Goal: Task Accomplishment & Management: Manage account settings

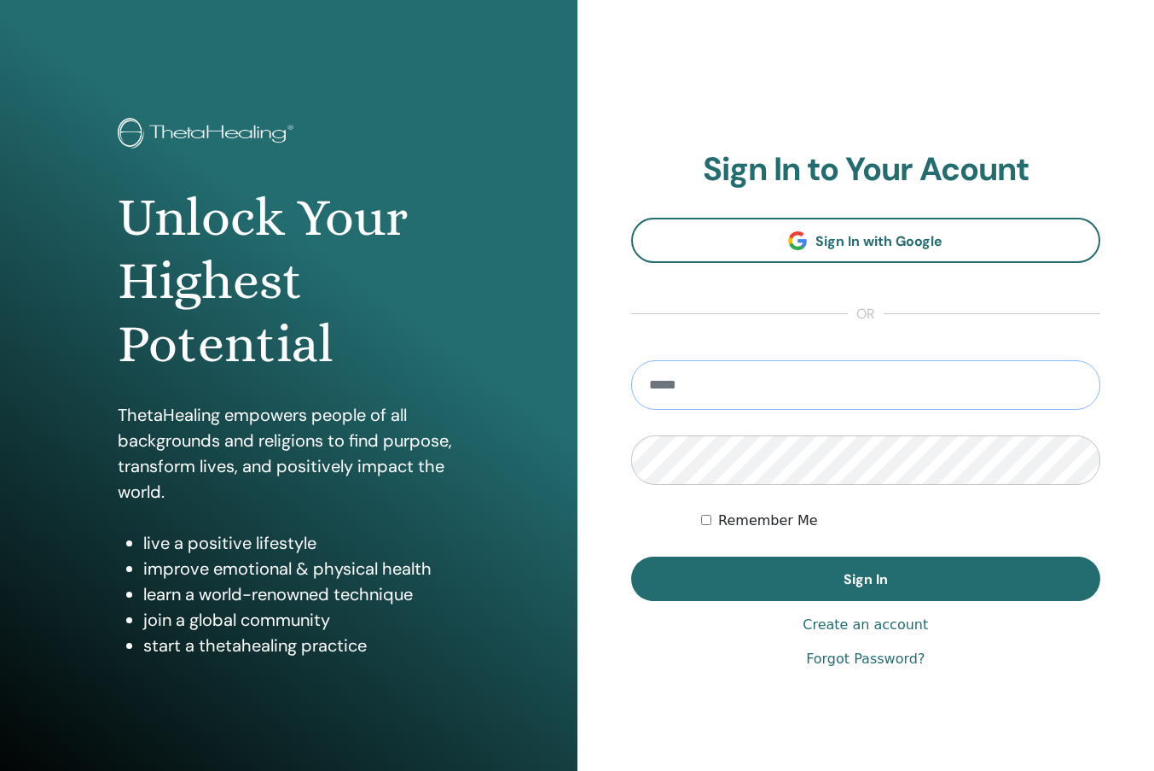
type input "**********"
click at [865, 579] on button "Sign In" at bounding box center [866, 578] width 470 height 44
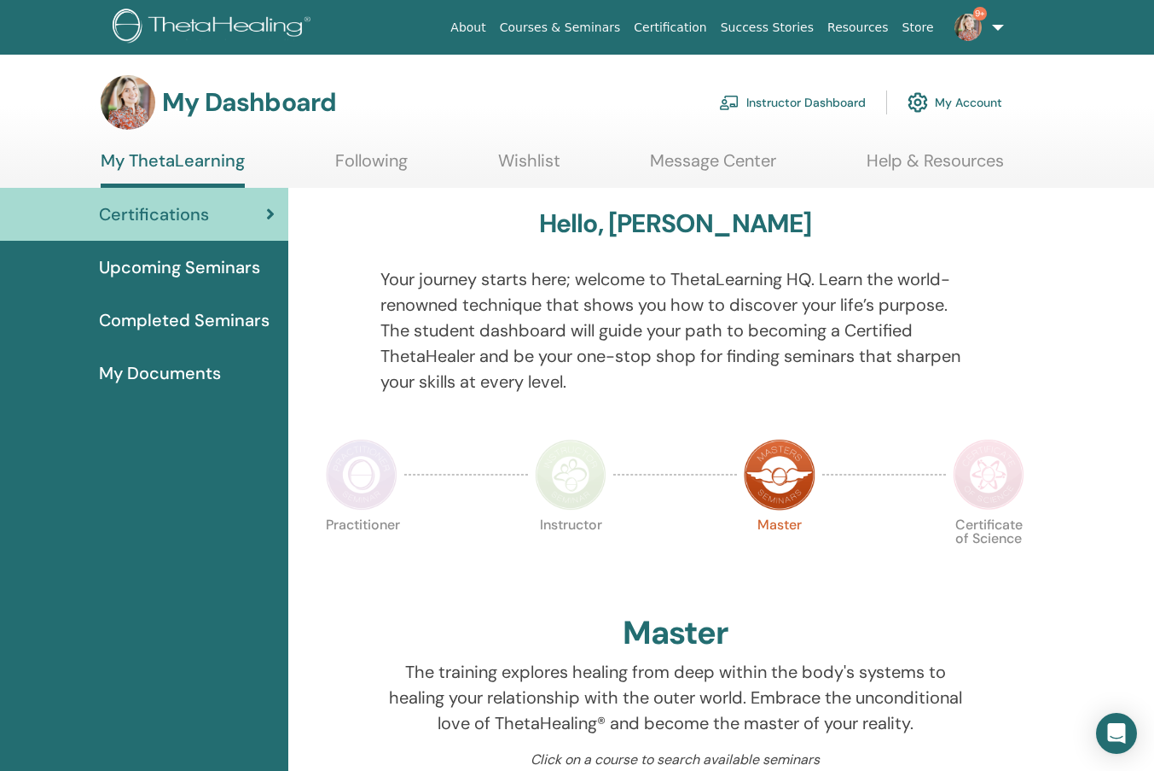
click at [828, 99] on link "Instructor Dashboard" at bounding box center [792, 103] width 147 height 38
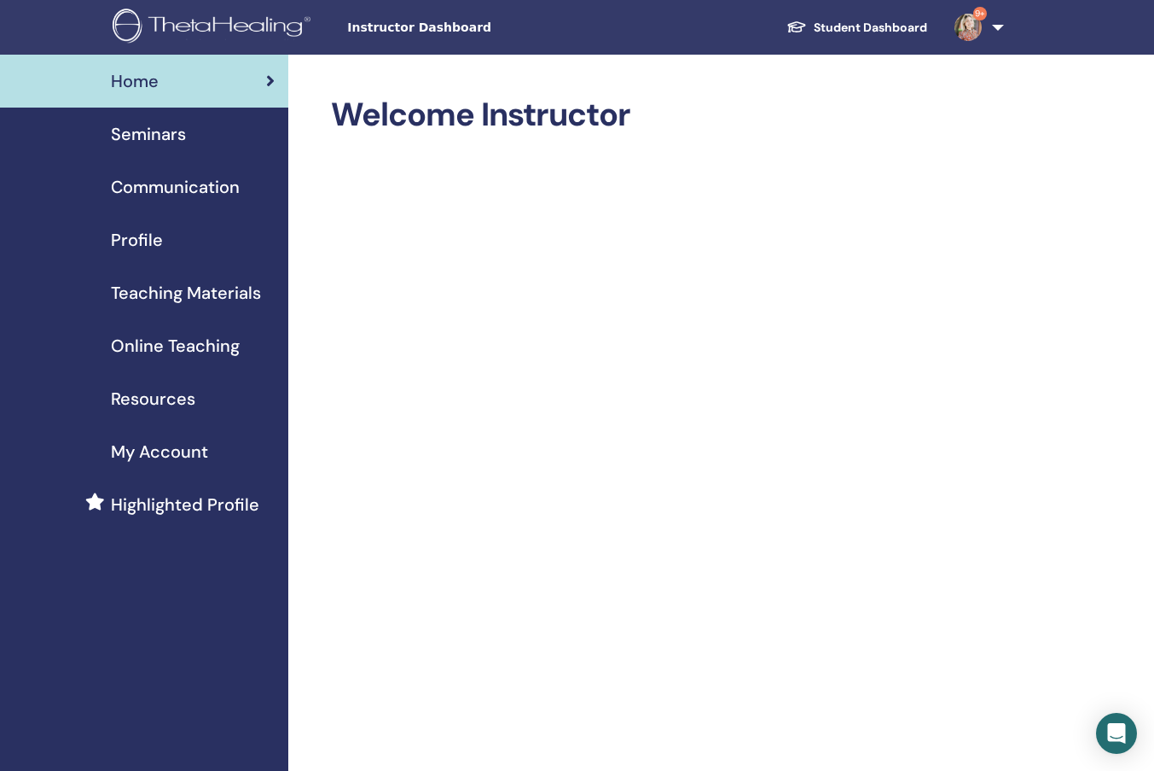
click at [137, 119] on link "Seminars" at bounding box center [144, 134] width 288 height 53
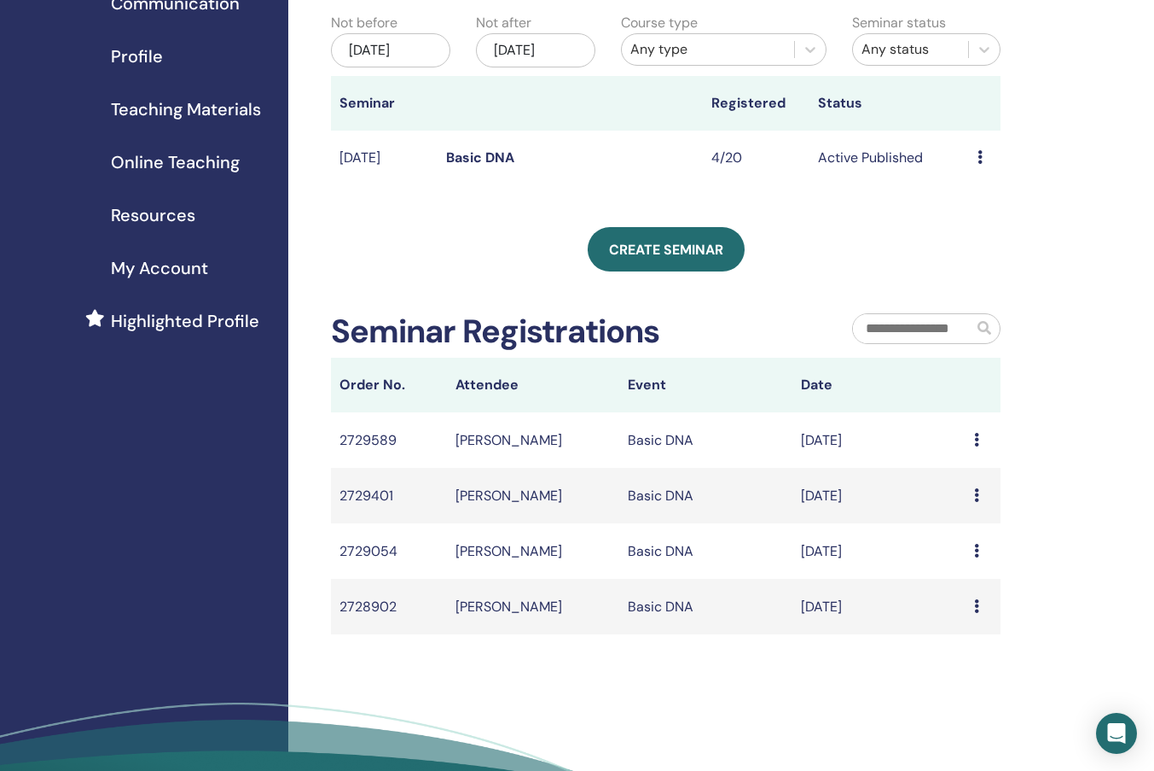
scroll to position [184, 0]
click at [982, 450] on div "Message" at bounding box center [983, 439] width 18 height 20
click at [518, 447] on td "[PERSON_NAME]" at bounding box center [533, 438] width 173 height 55
click at [518, 461] on td "[PERSON_NAME]" at bounding box center [533, 438] width 173 height 55
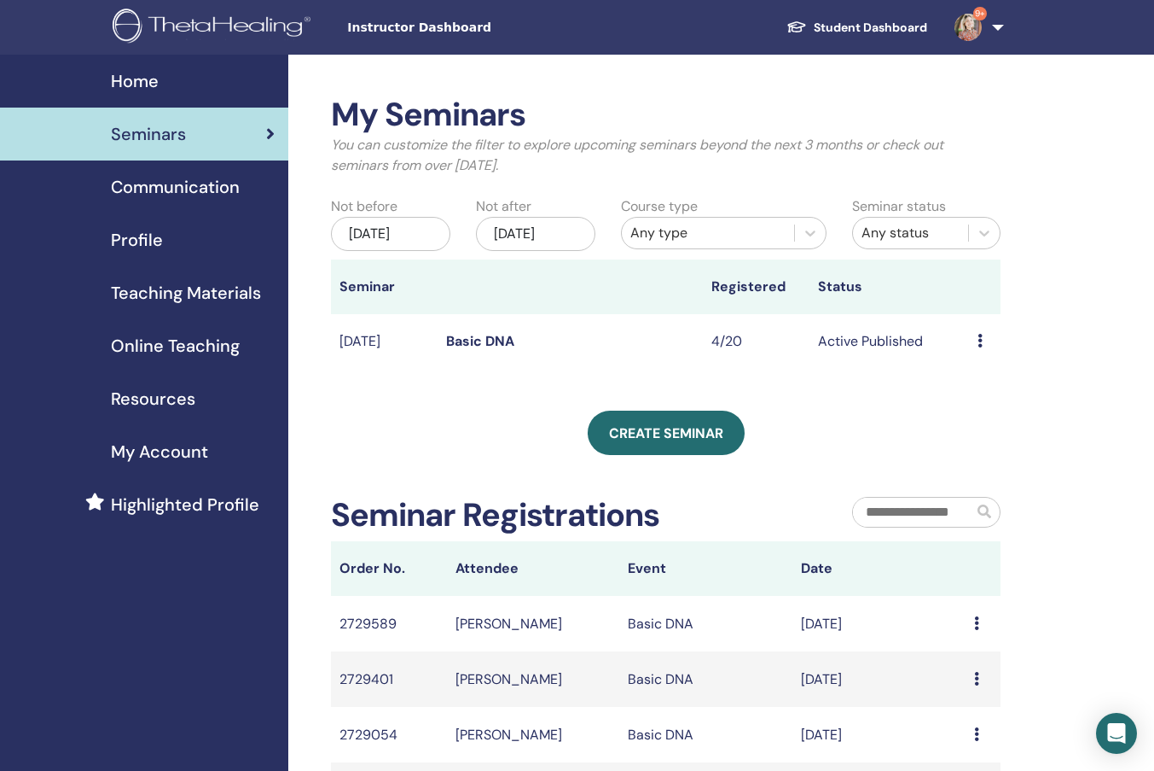
scroll to position [0, 0]
click at [486, 344] on td "Basic DNA" at bounding box center [570, 341] width 265 height 55
click at [486, 350] on link "Basic DNA" at bounding box center [480, 341] width 68 height 18
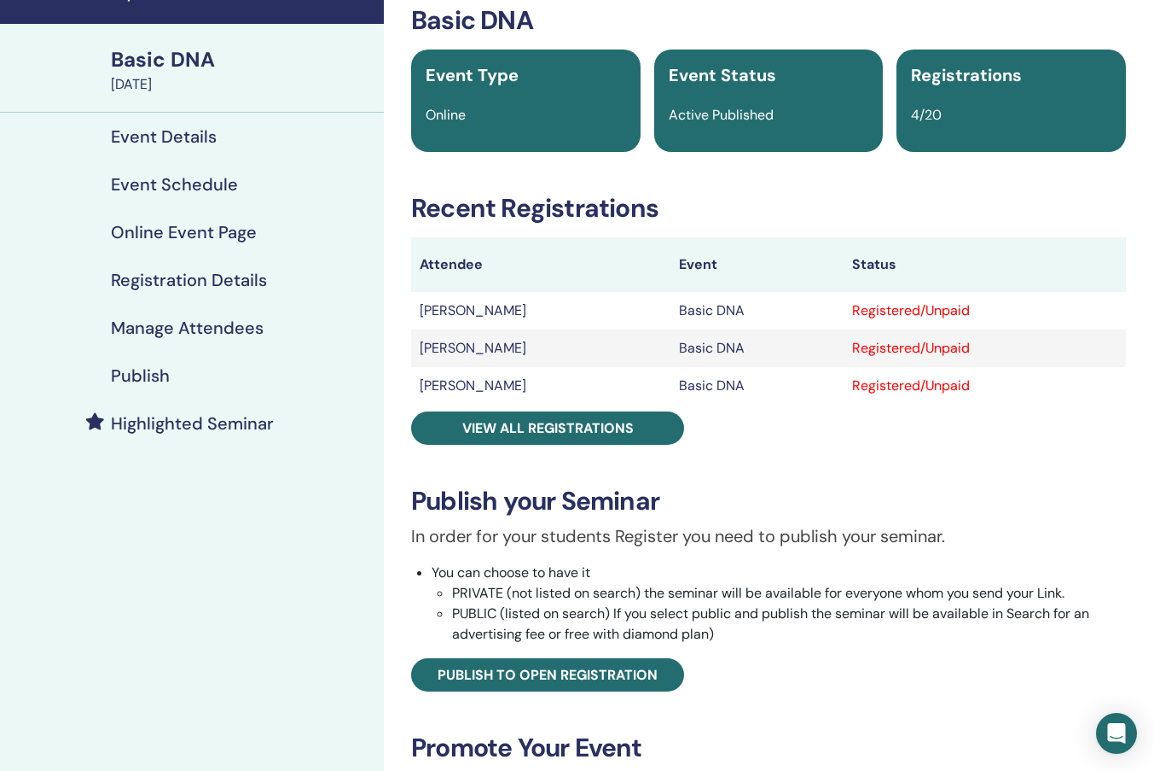
scroll to position [41, 0]
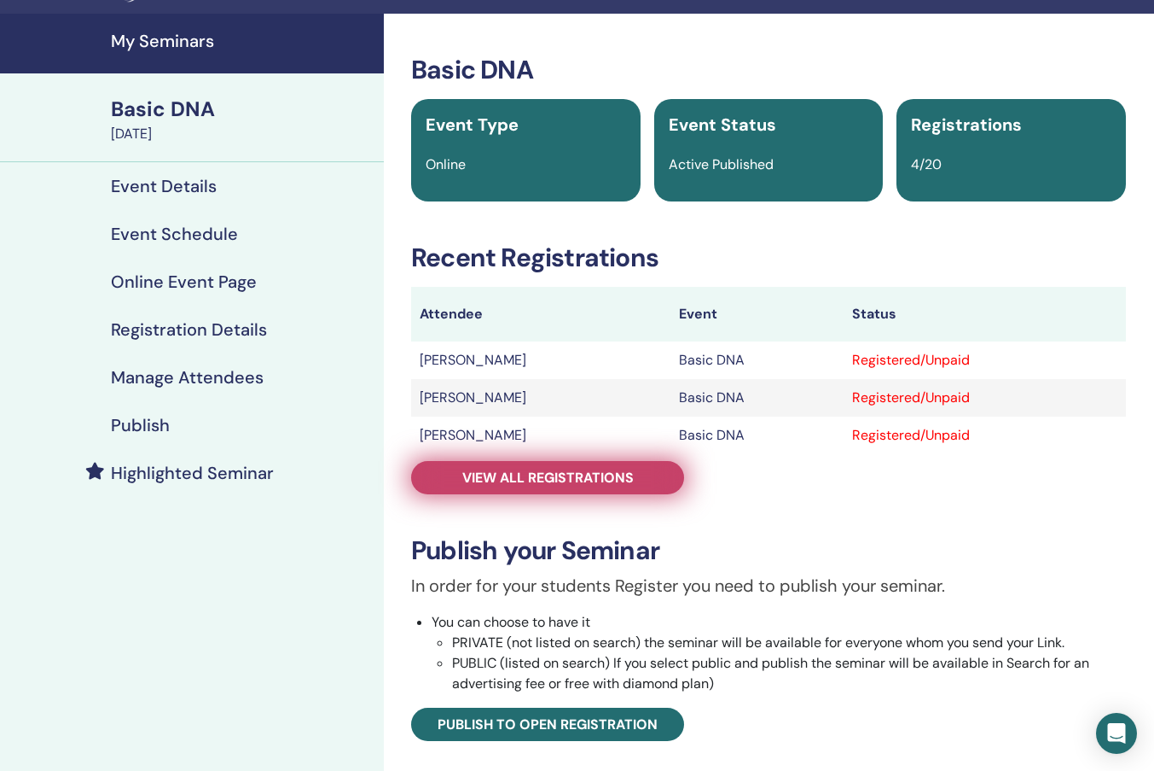
click at [555, 481] on span "View all registrations" at bounding box center [548, 477] width 172 height 18
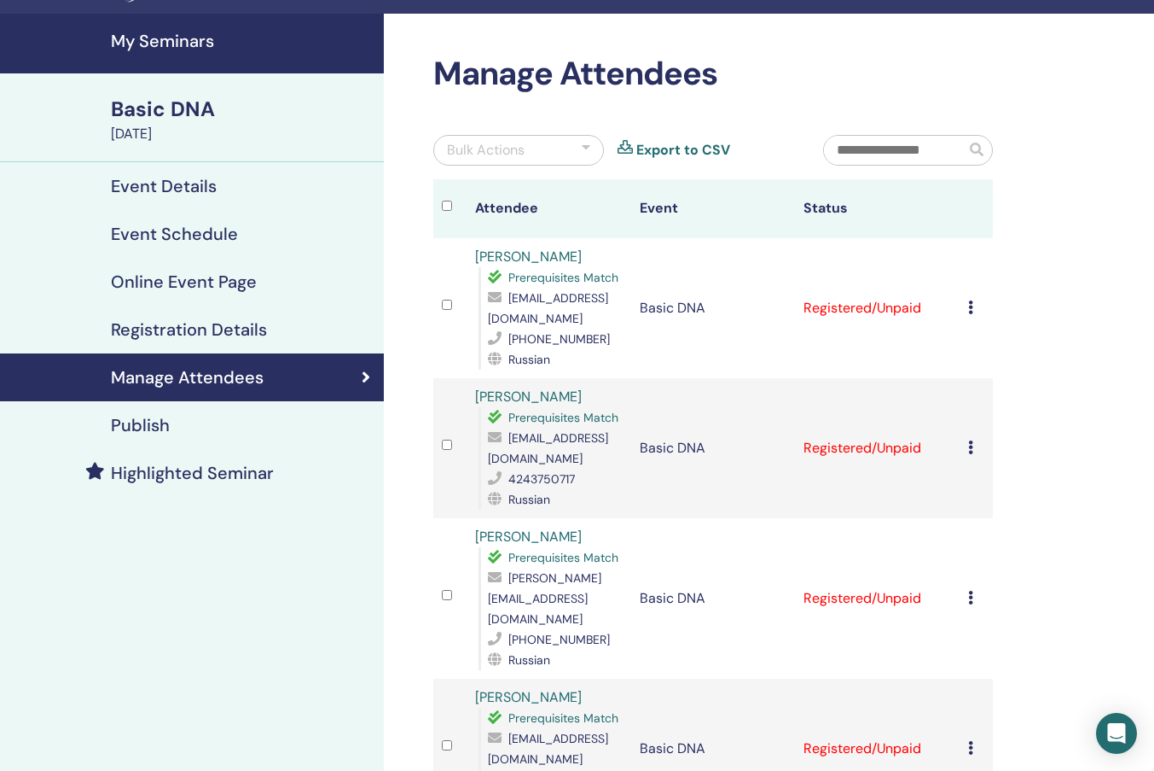
click at [971, 310] on icon at bounding box center [970, 307] width 5 height 14
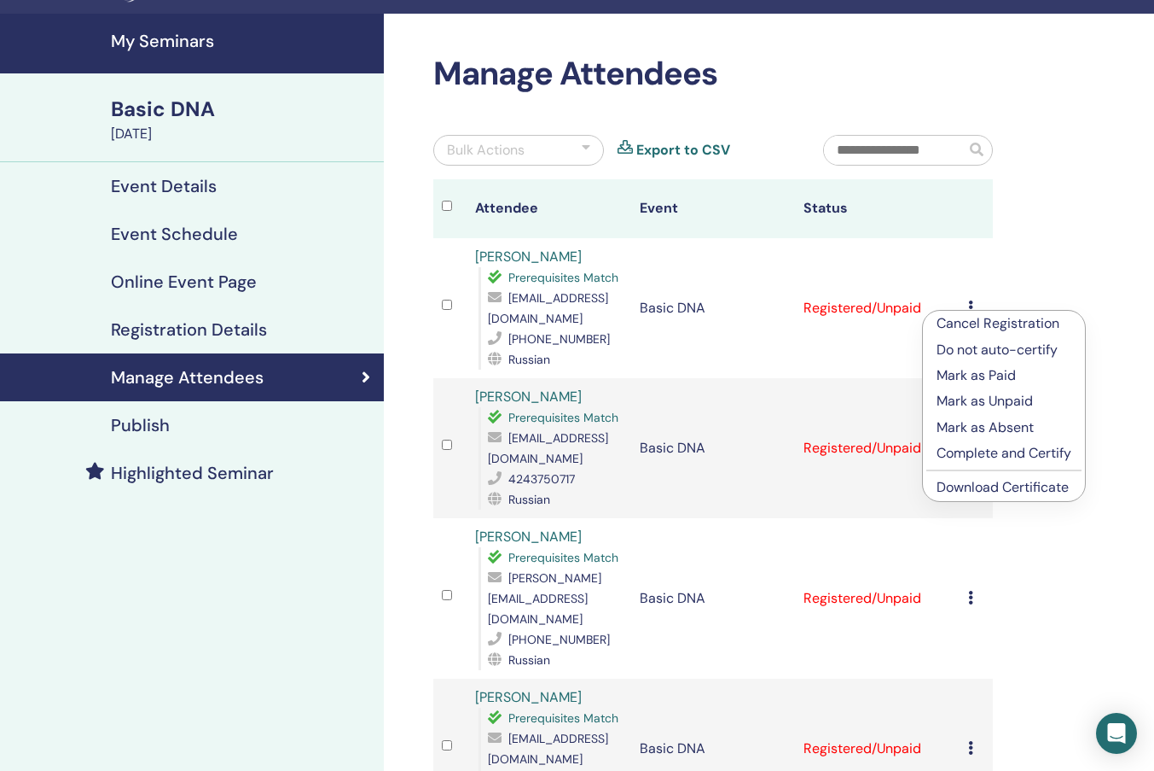
click at [981, 377] on p "Mark as Paid" at bounding box center [1004, 375] width 135 height 20
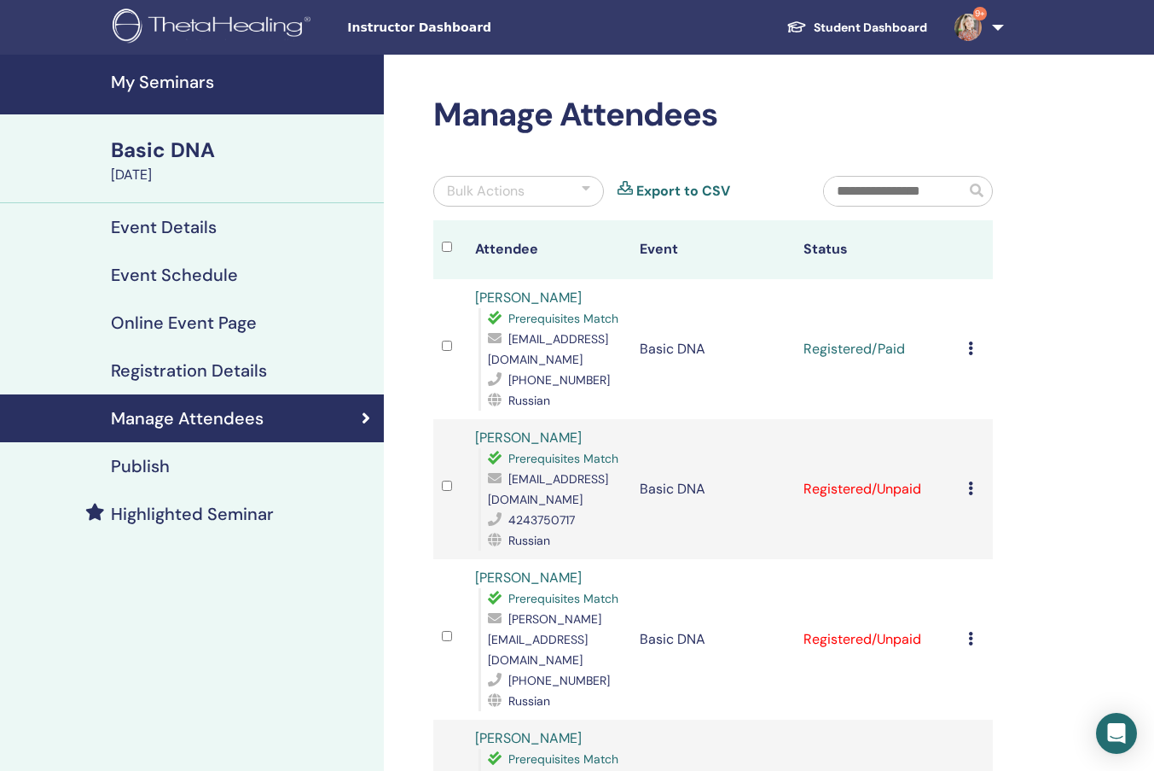
click at [971, 485] on icon at bounding box center [970, 488] width 5 height 14
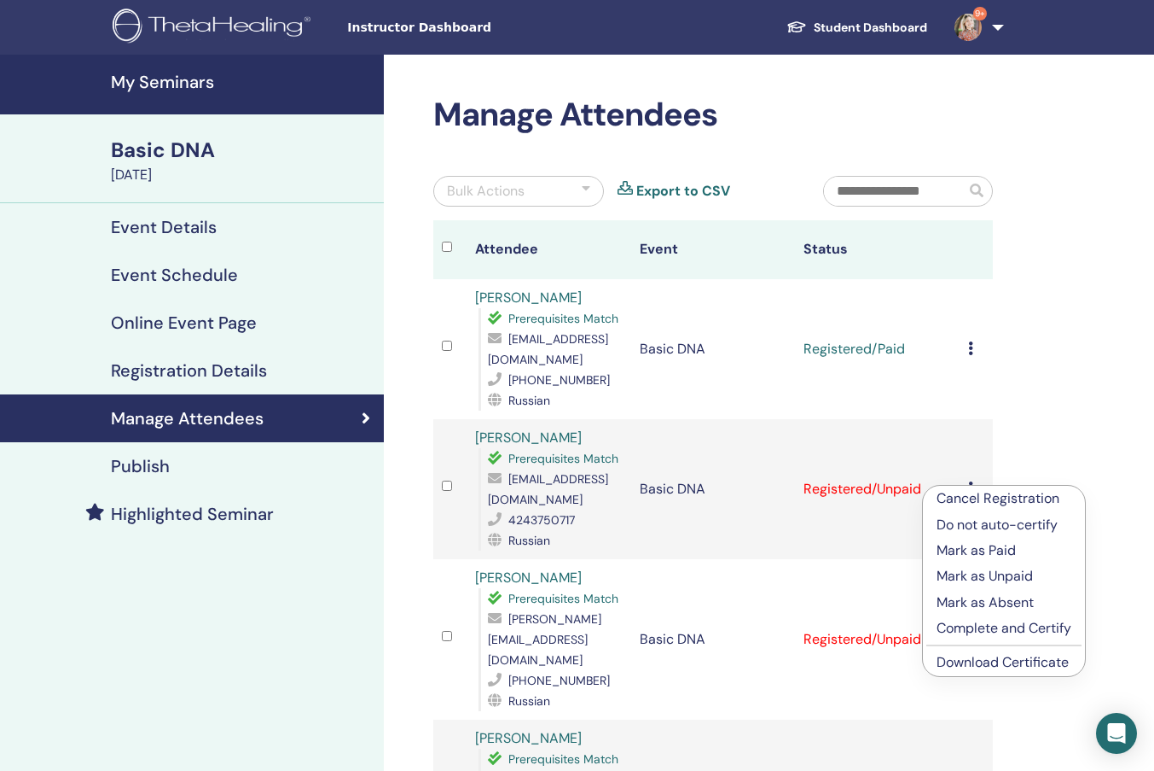
click at [986, 549] on p "Mark as Paid" at bounding box center [1004, 550] width 135 height 20
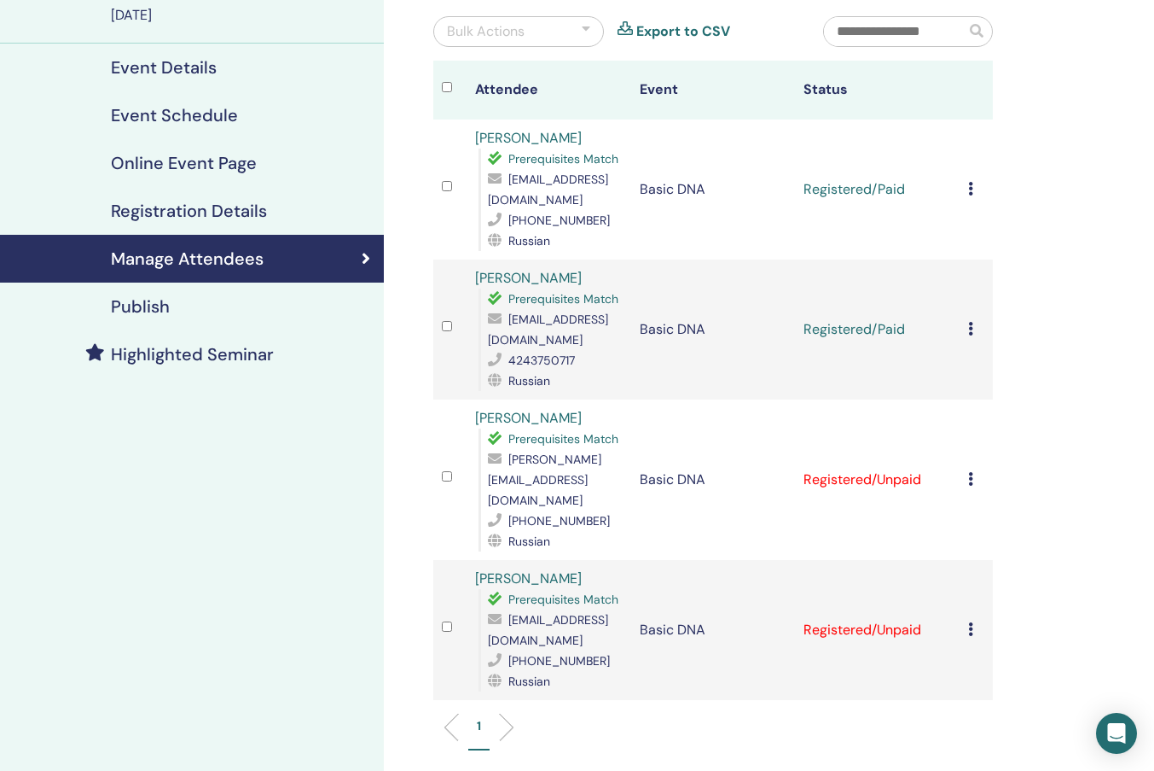
scroll to position [162, 0]
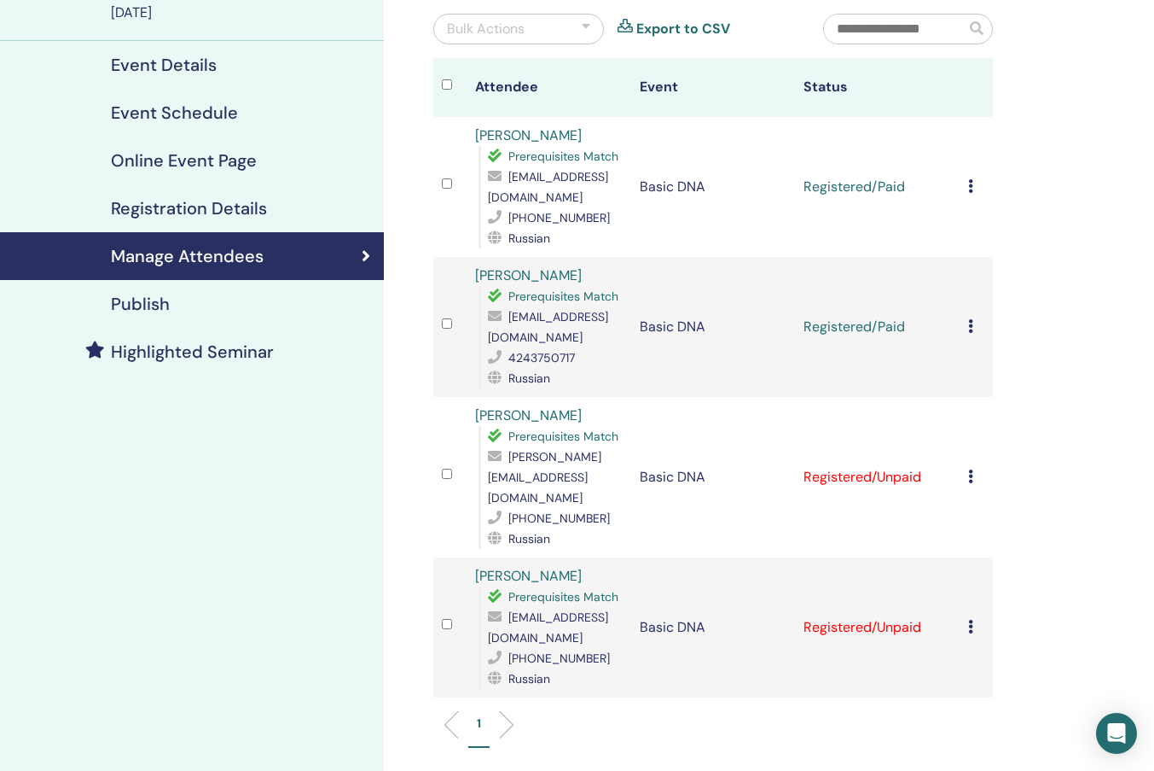
click at [969, 473] on icon at bounding box center [970, 476] width 5 height 14
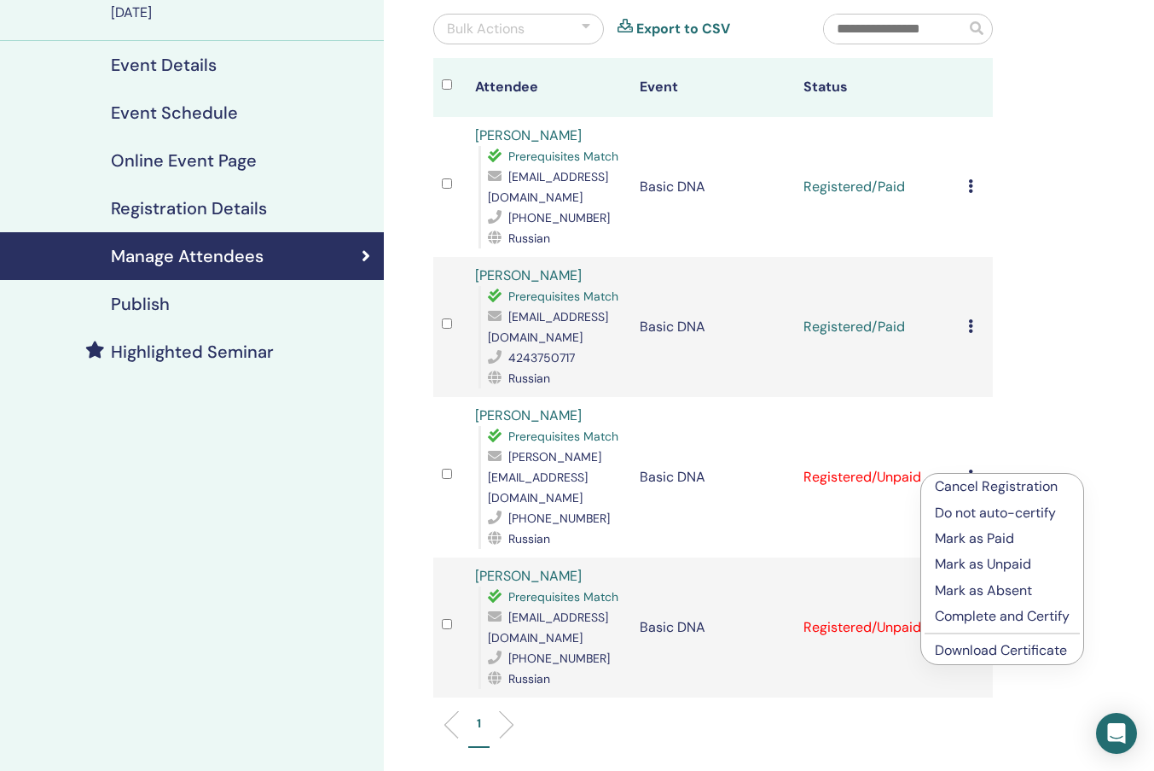
click at [962, 539] on p "Mark as Paid" at bounding box center [1002, 538] width 135 height 20
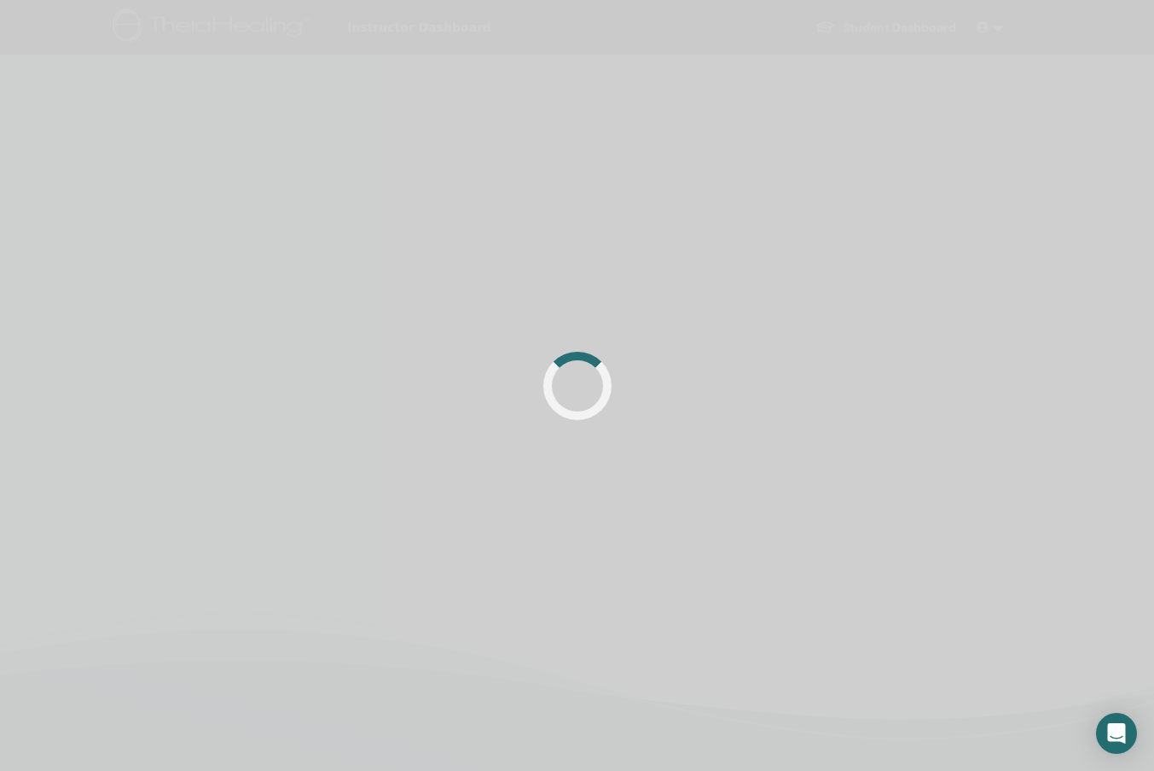
scroll to position [162, 0]
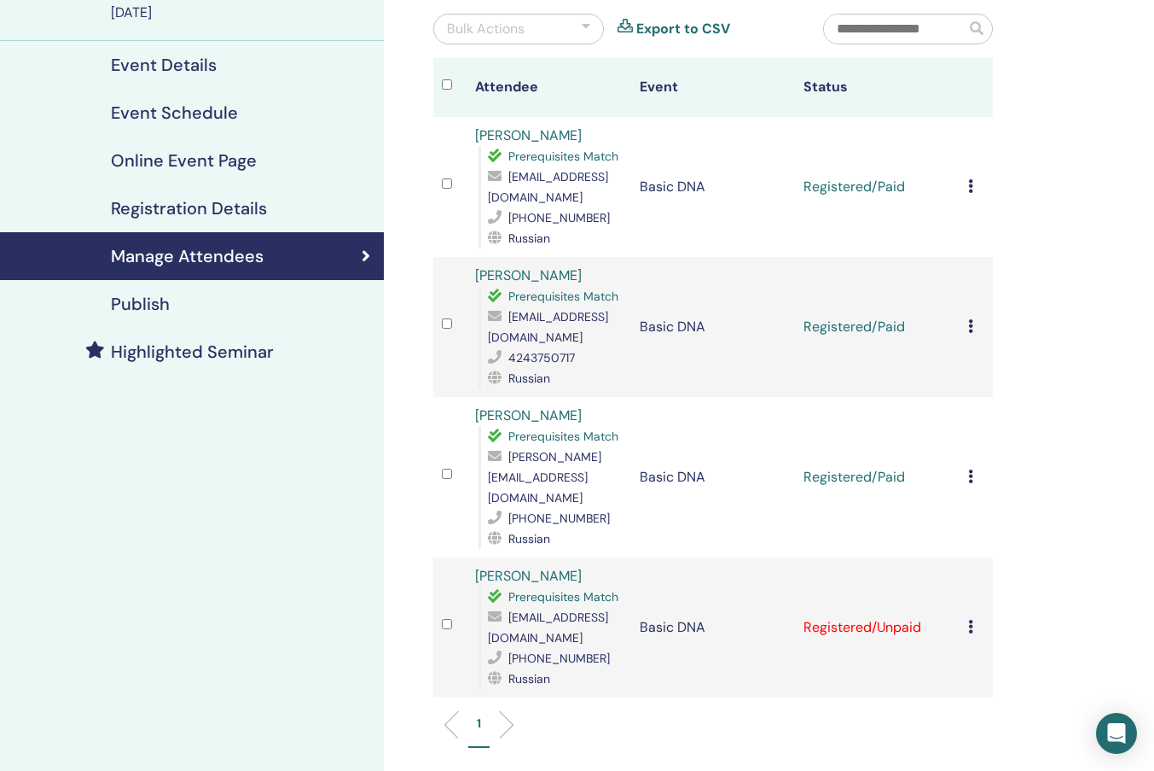
click at [966, 608] on td "Cancel Registration Do not auto-certify Mark as Paid Mark as Unpaid Mark as Abs…" at bounding box center [976, 627] width 33 height 140
click at [971, 619] on icon at bounding box center [970, 626] width 5 height 14
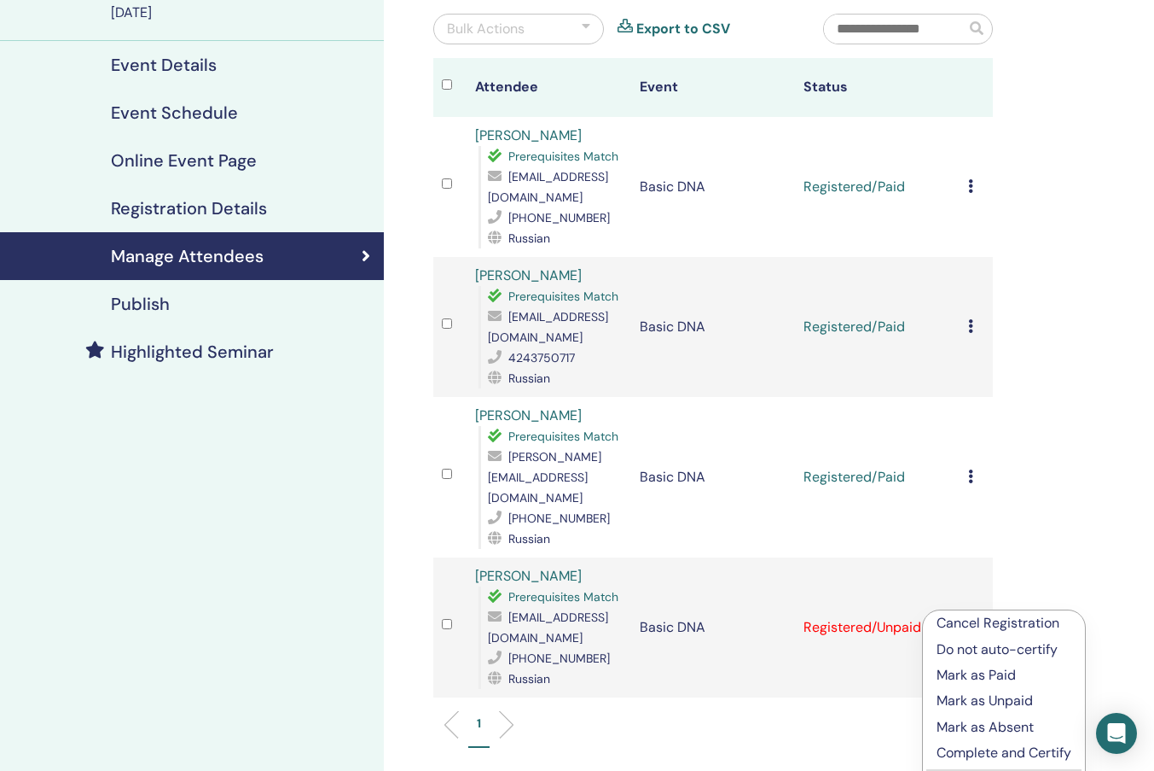
click at [970, 672] on p "Mark as Paid" at bounding box center [1004, 675] width 135 height 20
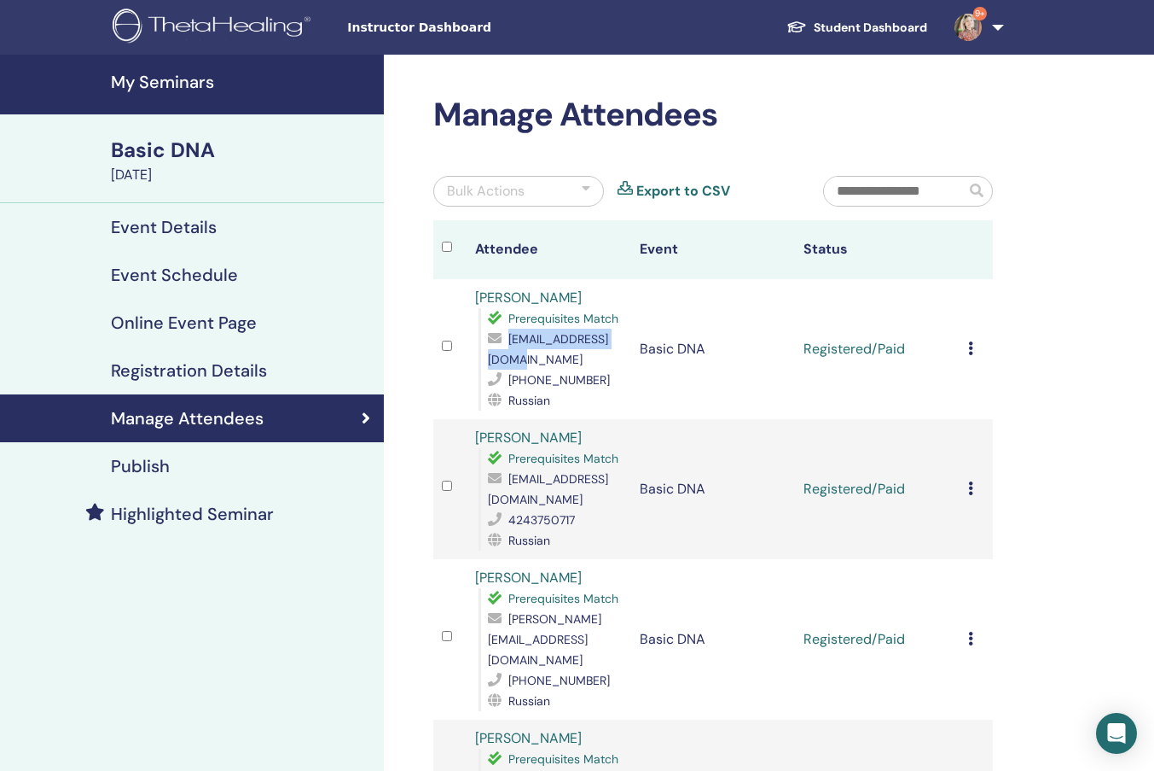
drag, startPoint x: 616, startPoint y: 363, endPoint x: 482, endPoint y: 365, distance: 134.0
click at [482, 365] on div "Prerequisites Match [EMAIL_ADDRESS][DOMAIN_NAME] [PHONE_NUMBER] Russian" at bounding box center [551, 359] width 144 height 102
copy span "[EMAIL_ADDRESS][DOMAIN_NAME]"
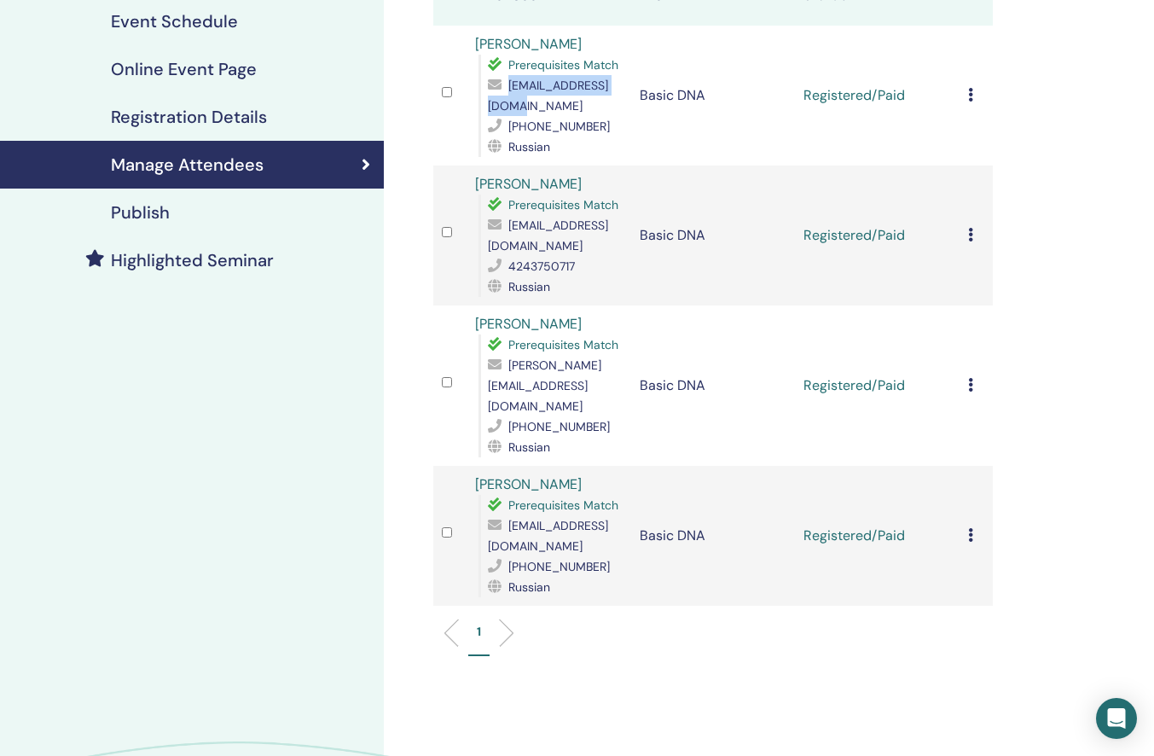
scroll to position [255, 0]
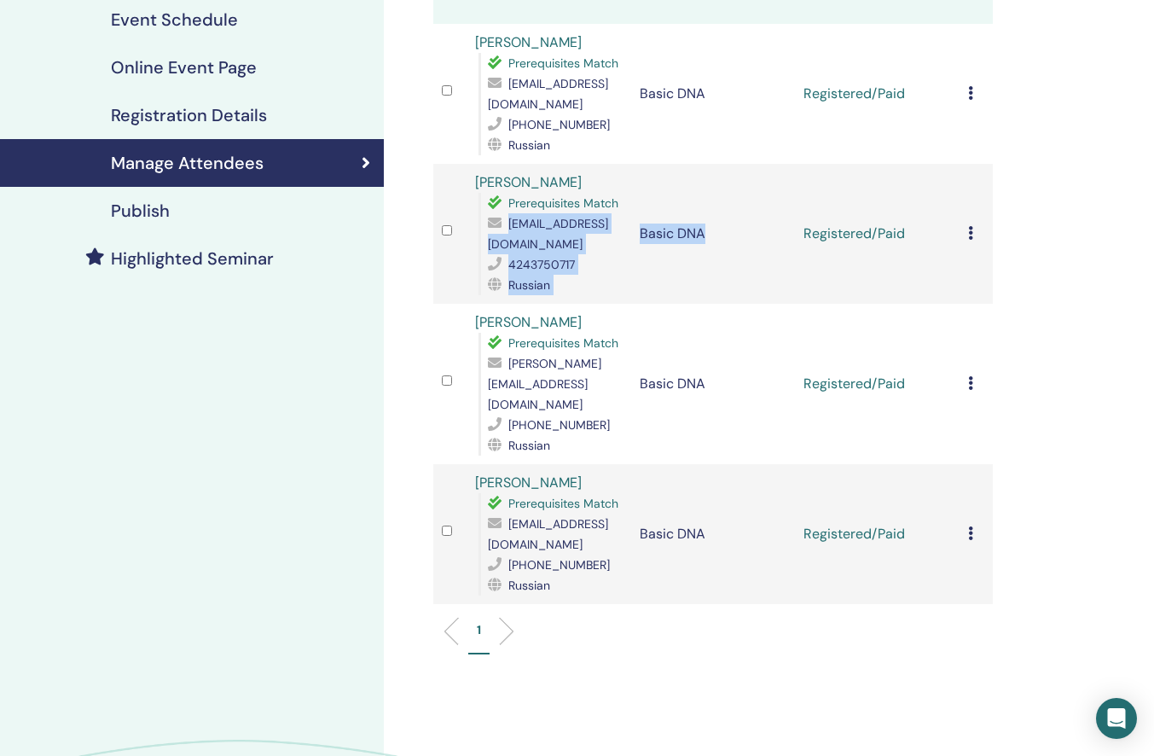
drag, startPoint x: 487, startPoint y: 246, endPoint x: 643, endPoint y: 244, distance: 155.3
click at [643, 244] on tr "[PERSON_NAME] Prerequisites Match [EMAIL_ADDRESS][DOMAIN_NAME] 4243750717 Russi…" at bounding box center [713, 234] width 560 height 140
click at [643, 244] on td "Basic DNA" at bounding box center [713, 234] width 165 height 140
drag, startPoint x: 486, startPoint y: 244, endPoint x: 631, endPoint y: 247, distance: 145.1
click at [631, 247] on td "[PERSON_NAME] Prerequisites Match [EMAIL_ADDRESS][DOMAIN_NAME] 4243750717 Russi…" at bounding box center [549, 234] width 165 height 140
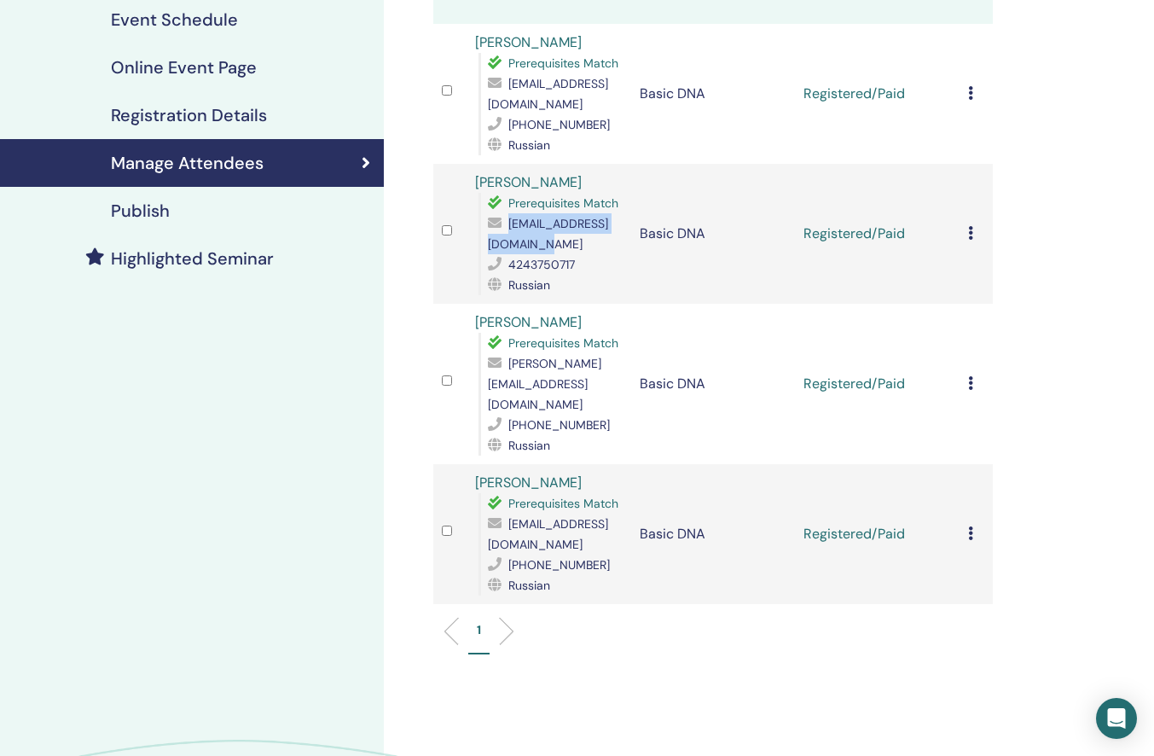
copy span "[EMAIL_ADDRESS][DOMAIN_NAME]"
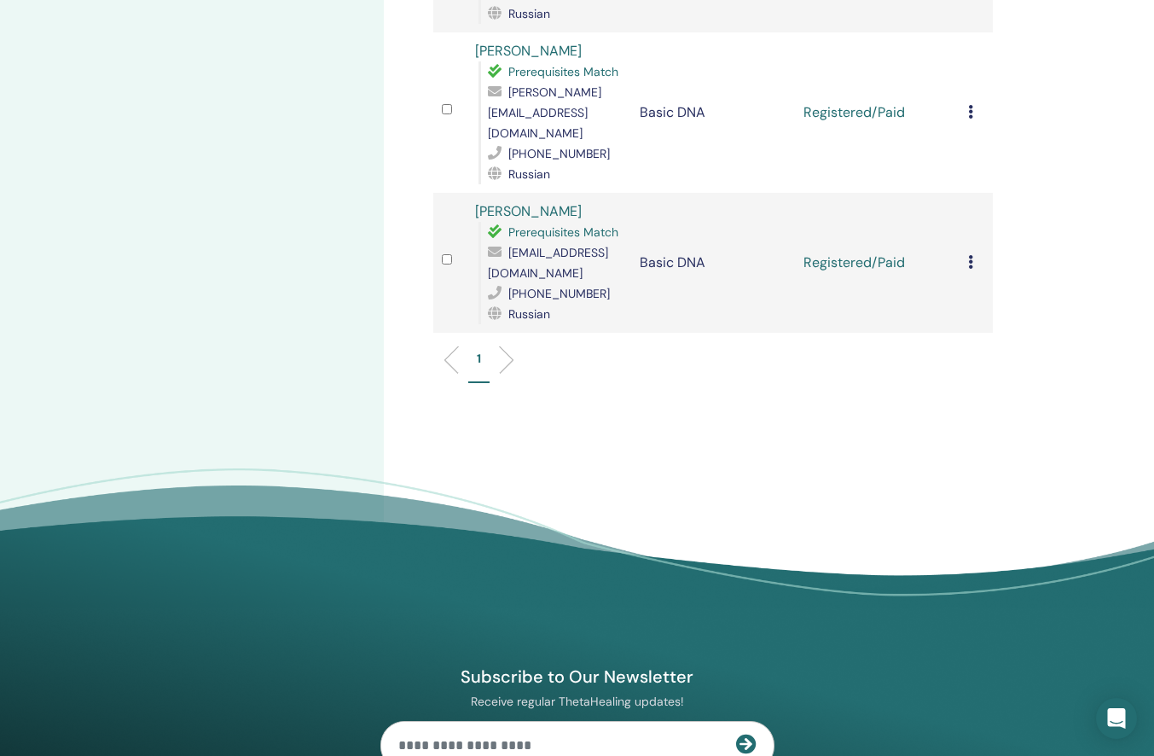
scroll to position [534, 0]
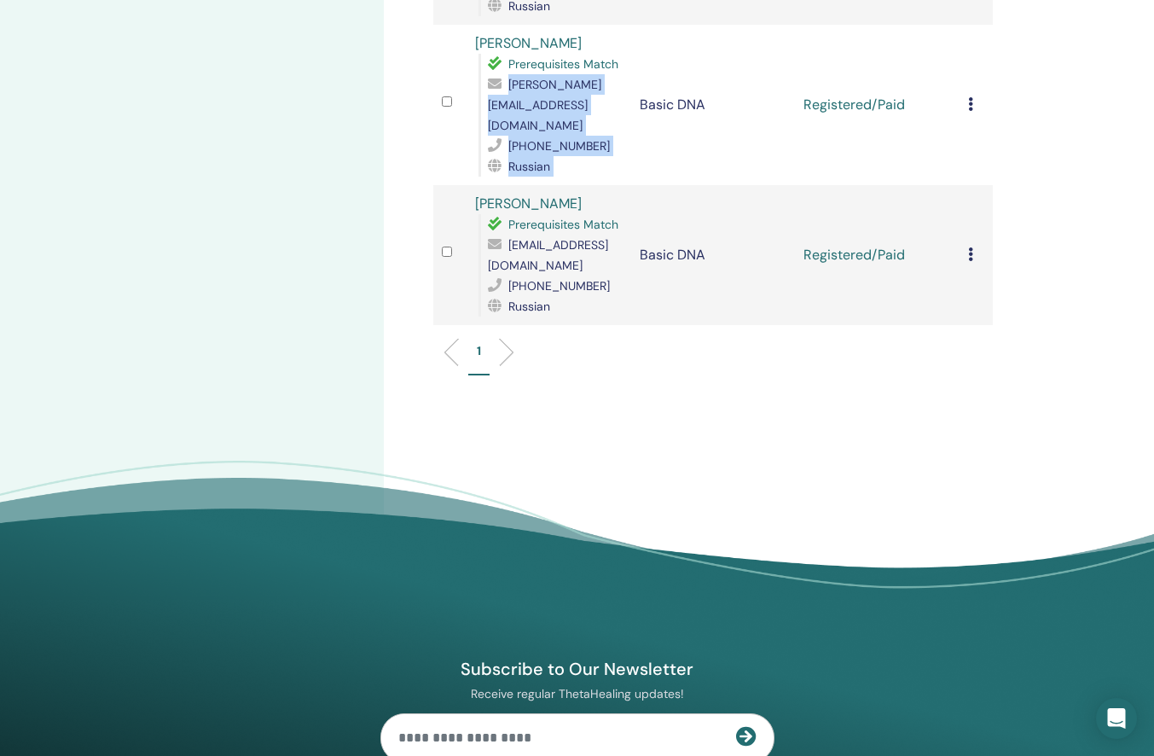
drag, startPoint x: 485, startPoint y: 107, endPoint x: 639, endPoint y: 101, distance: 154.6
click at [639, 101] on tr "[PERSON_NAME] Prerequisites Match [PERSON_NAME][EMAIL_ADDRESS][DOMAIN_NAME] [PH…" at bounding box center [713, 105] width 560 height 160
click at [639, 101] on td "Basic DNA" at bounding box center [713, 105] width 165 height 160
drag, startPoint x: 487, startPoint y: 104, endPoint x: 639, endPoint y: 108, distance: 151.9
click at [602, 108] on span "[PERSON_NAME][EMAIL_ADDRESS][DOMAIN_NAME]" at bounding box center [544, 105] width 113 height 56
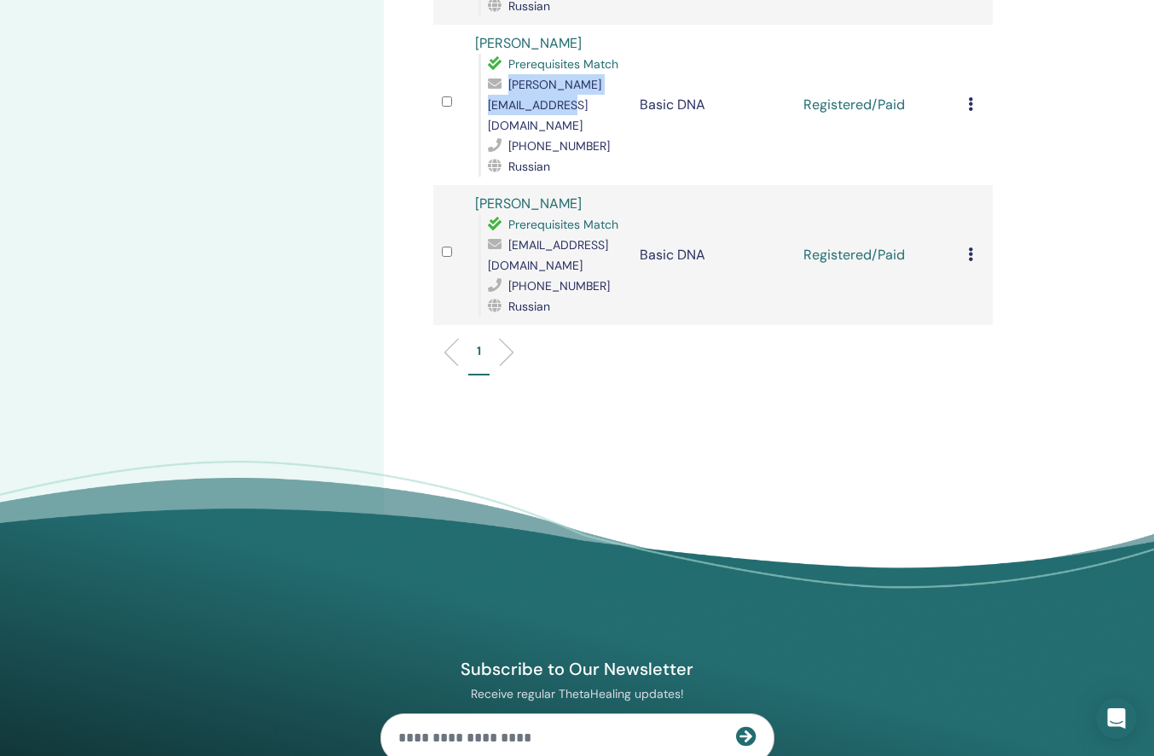
copy span "[PERSON_NAME][EMAIL_ADDRESS][DOMAIN_NAME]"
drag, startPoint x: 491, startPoint y: 249, endPoint x: 673, endPoint y: 247, distance: 182.6
click at [608, 247] on span "[EMAIL_ADDRESS][DOMAIN_NAME]" at bounding box center [548, 255] width 120 height 36
copy span "[EMAIL_ADDRESS][DOMAIN_NAME]"
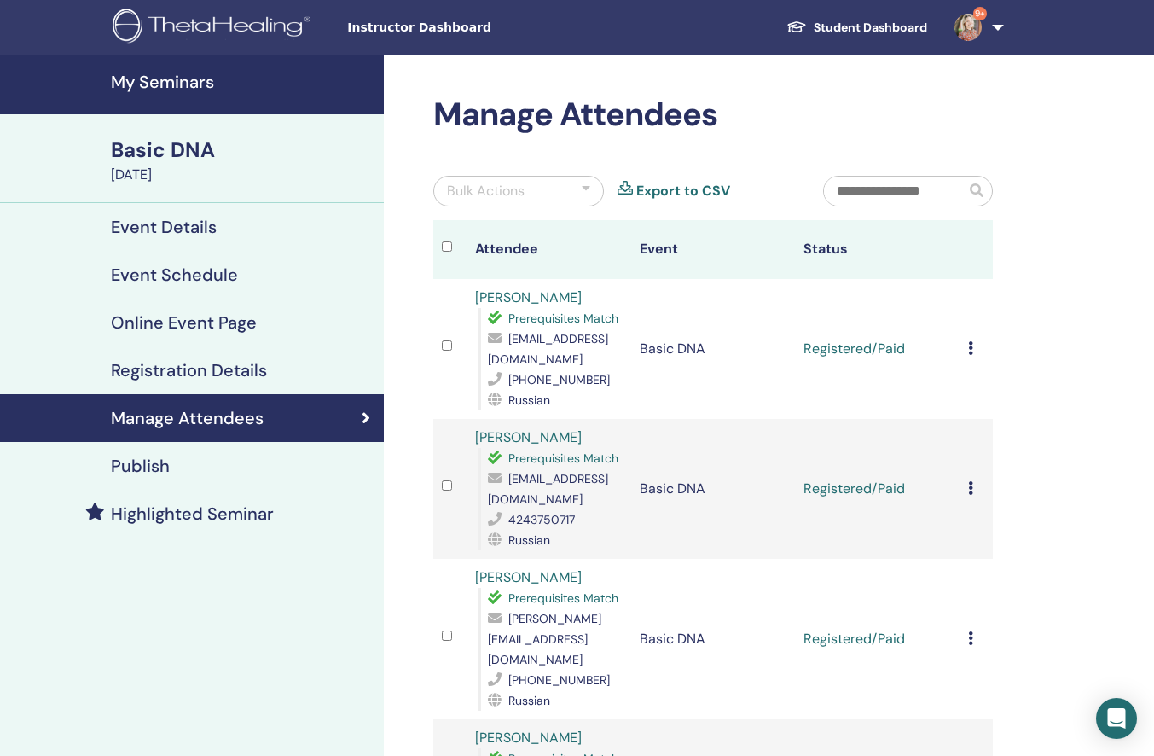
scroll to position [0, 0]
